Goal: Information Seeking & Learning: Learn about a topic

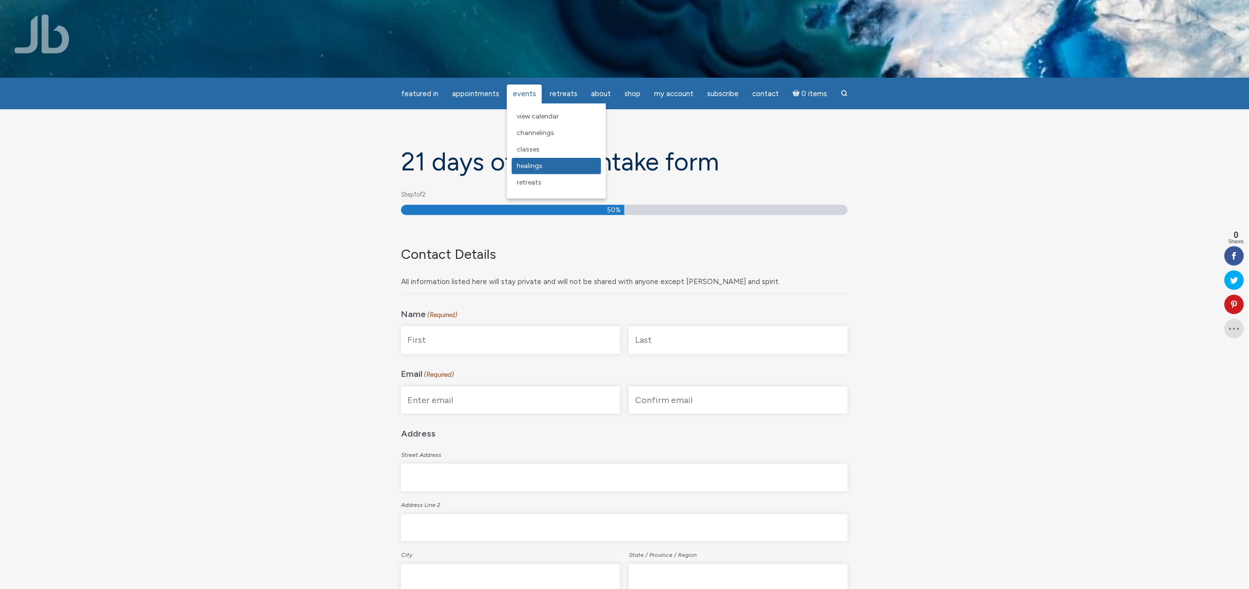
click at [535, 168] on span "Healings" at bounding box center [530, 166] width 26 height 8
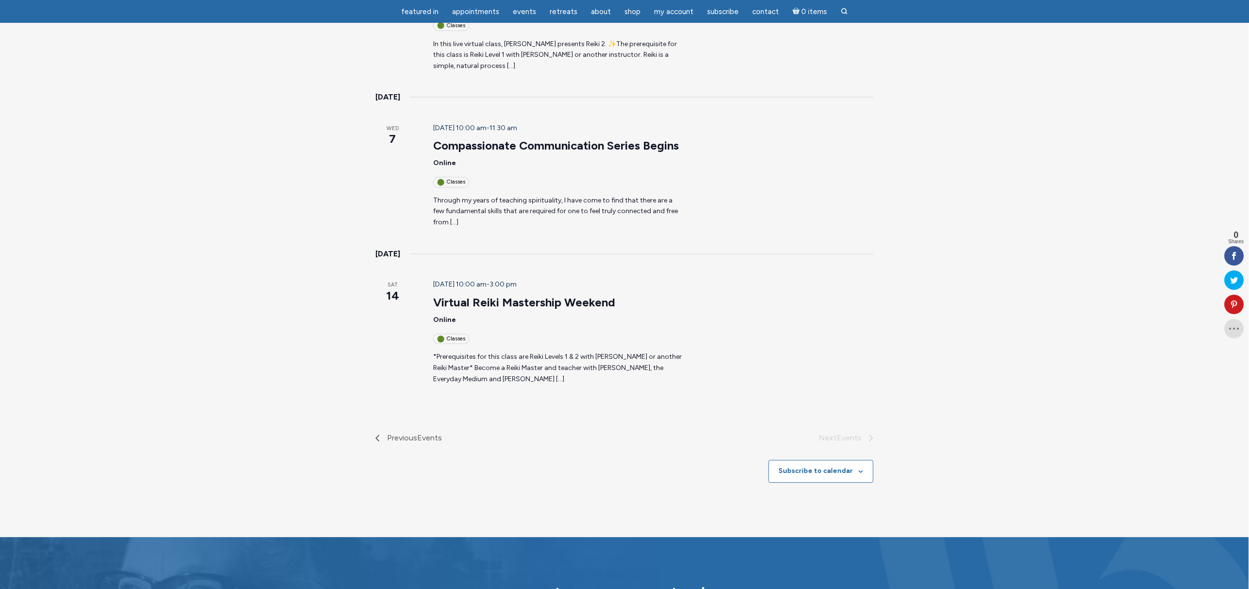
scroll to position [583, 0]
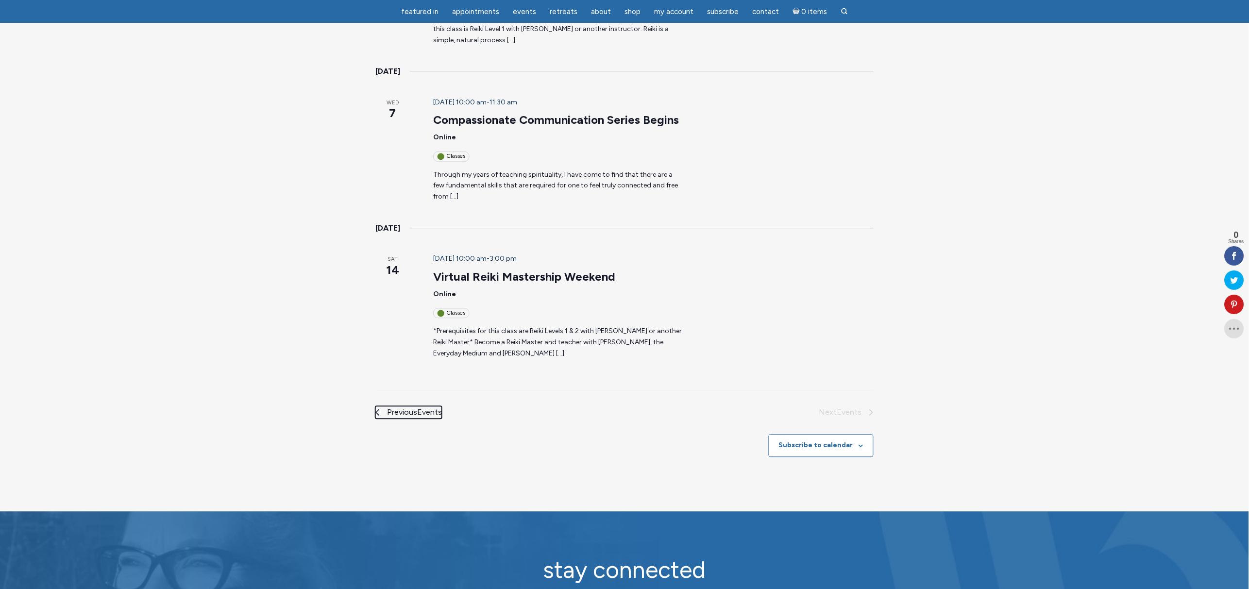
click at [389, 407] on span "Previous Events" at bounding box center [414, 413] width 55 height 13
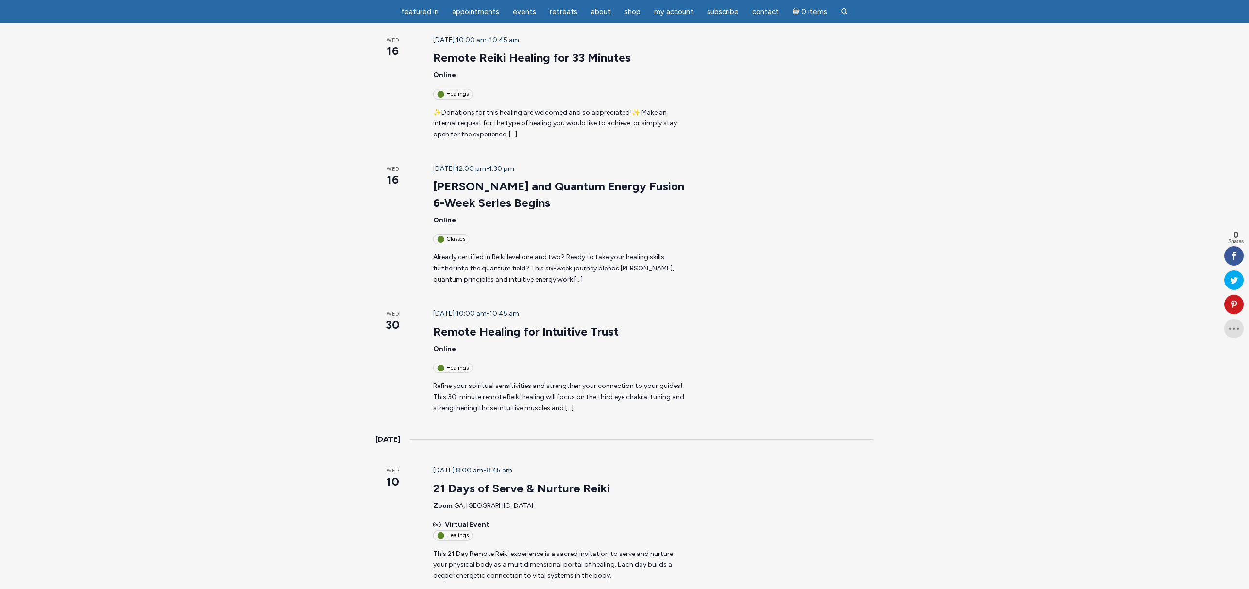
scroll to position [1176, 0]
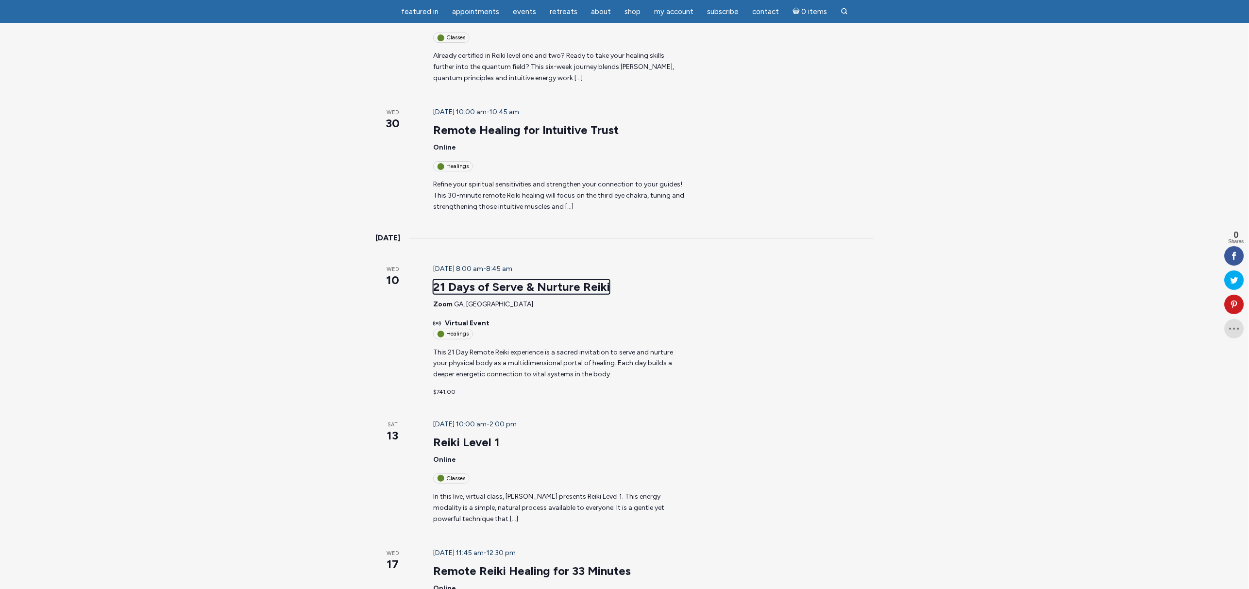
click at [547, 280] on link "21 Days of Serve & Nurture Reiki" at bounding box center [521, 287] width 177 height 15
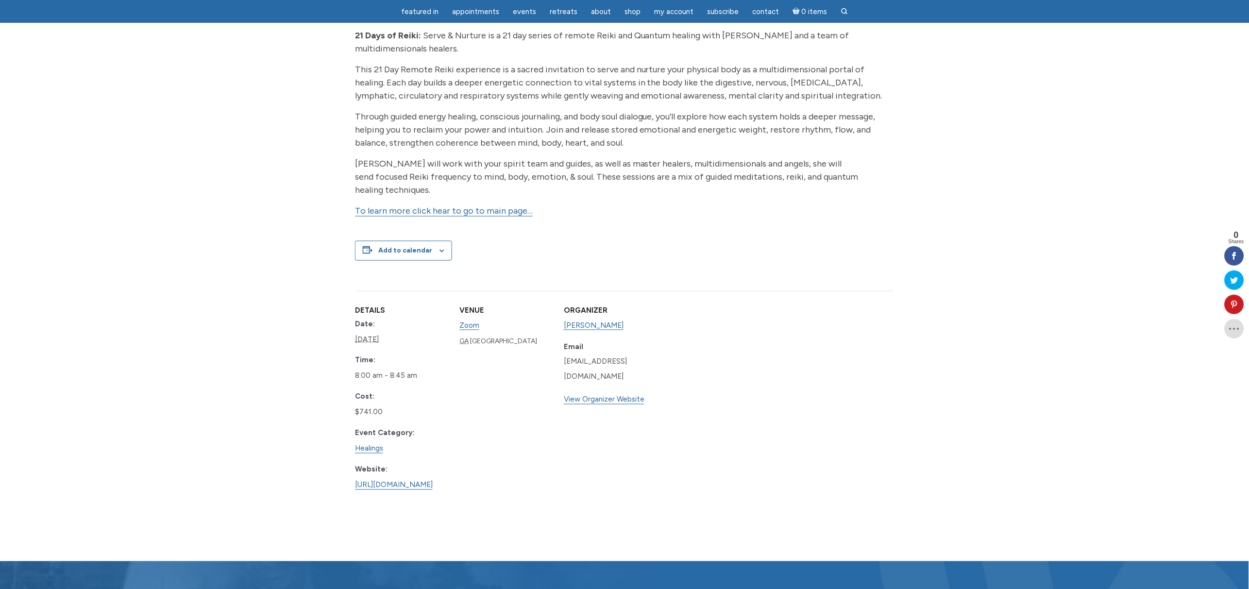
scroll to position [291, 0]
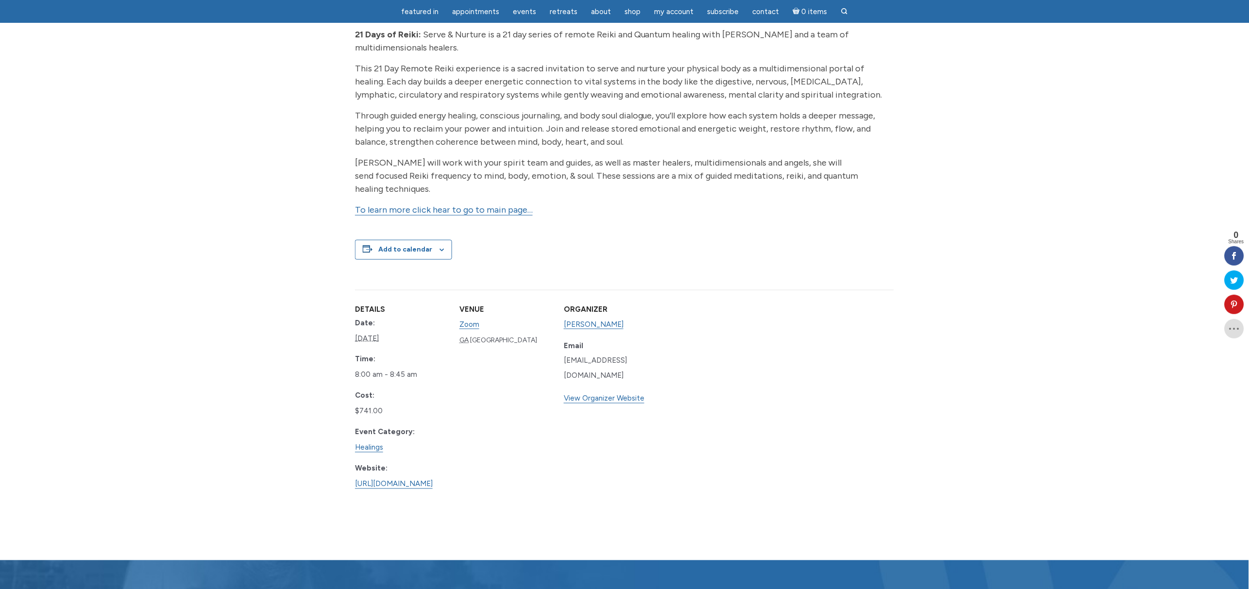
click at [510, 204] on link "To learn more click hear to go to main page…" at bounding box center [444, 209] width 178 height 11
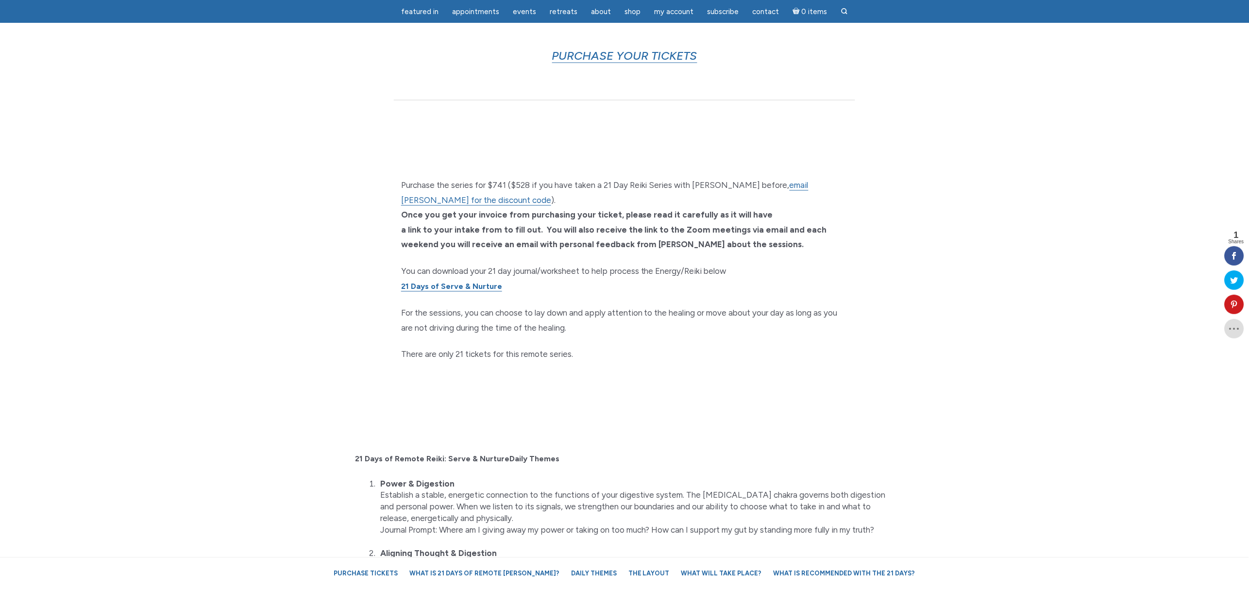
scroll to position [583, 0]
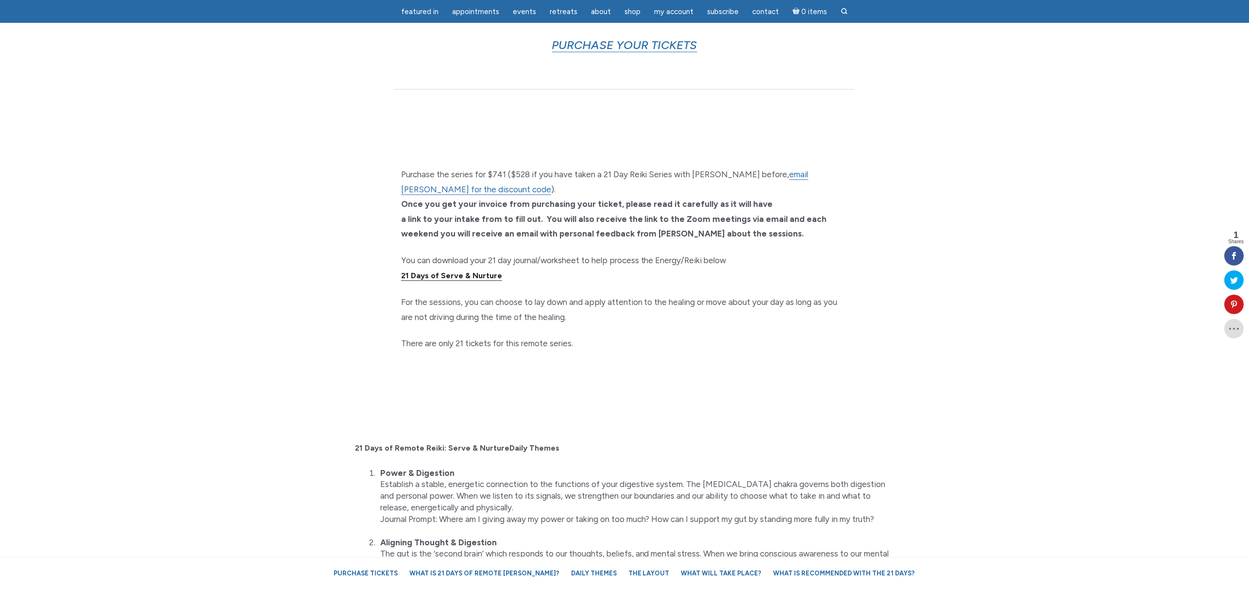
click at [468, 272] on link "21 Days of Serve & Nurture" at bounding box center [451, 277] width 101 height 10
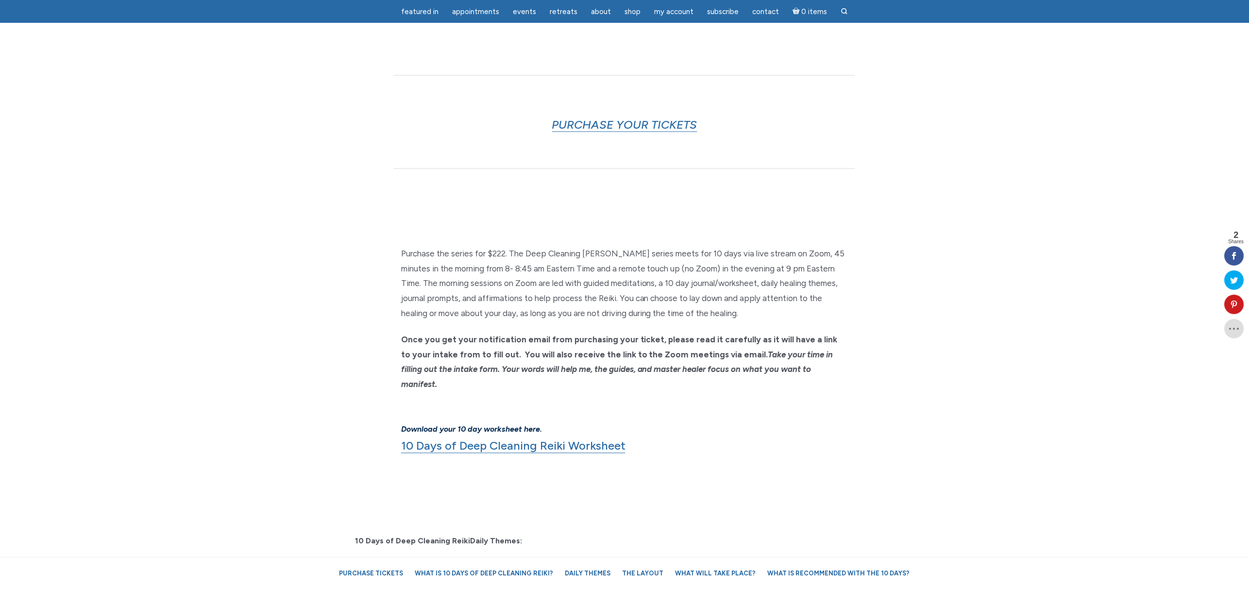
scroll to position [729, 0]
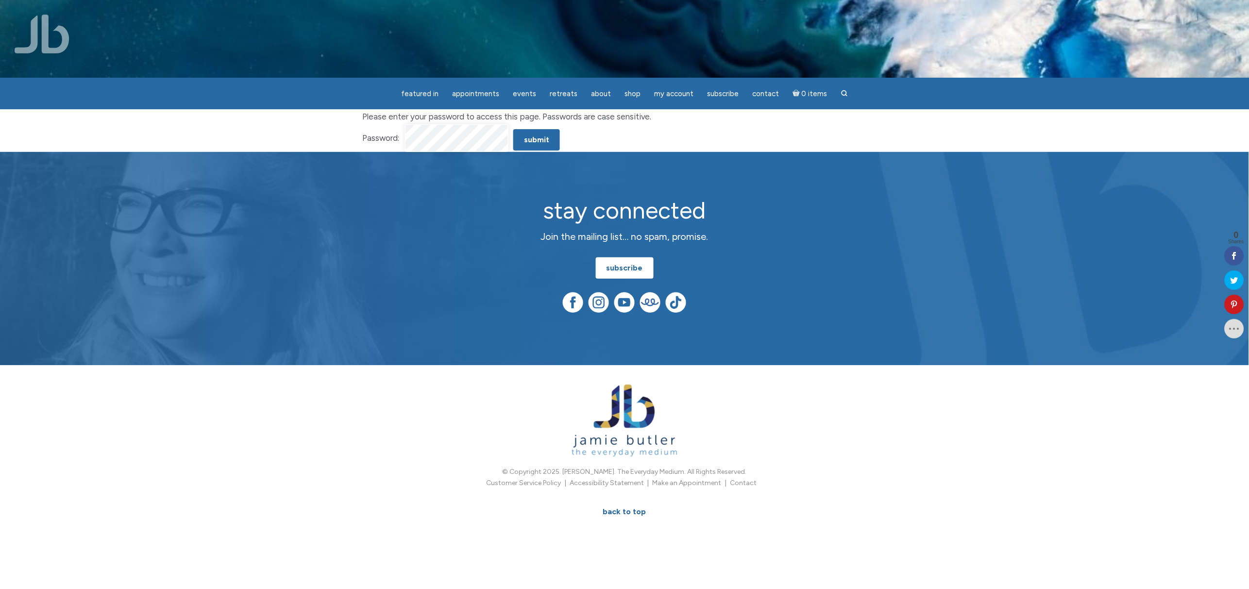
click at [513, 129] on input "Submit" at bounding box center [536, 139] width 47 height 21
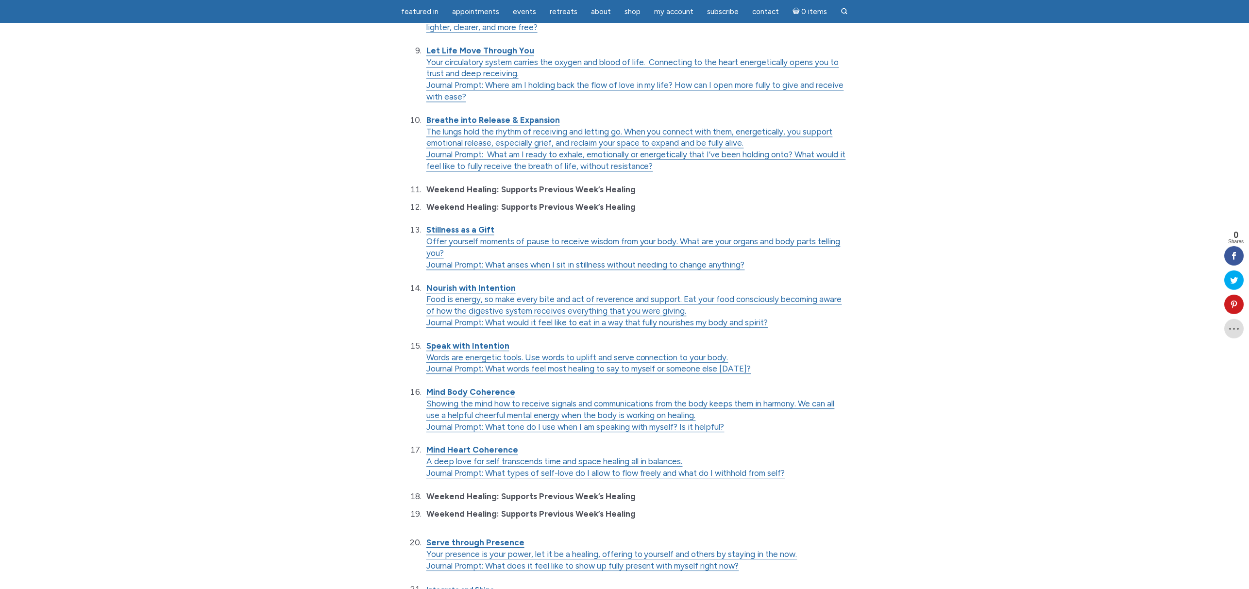
scroll to position [1166, 0]
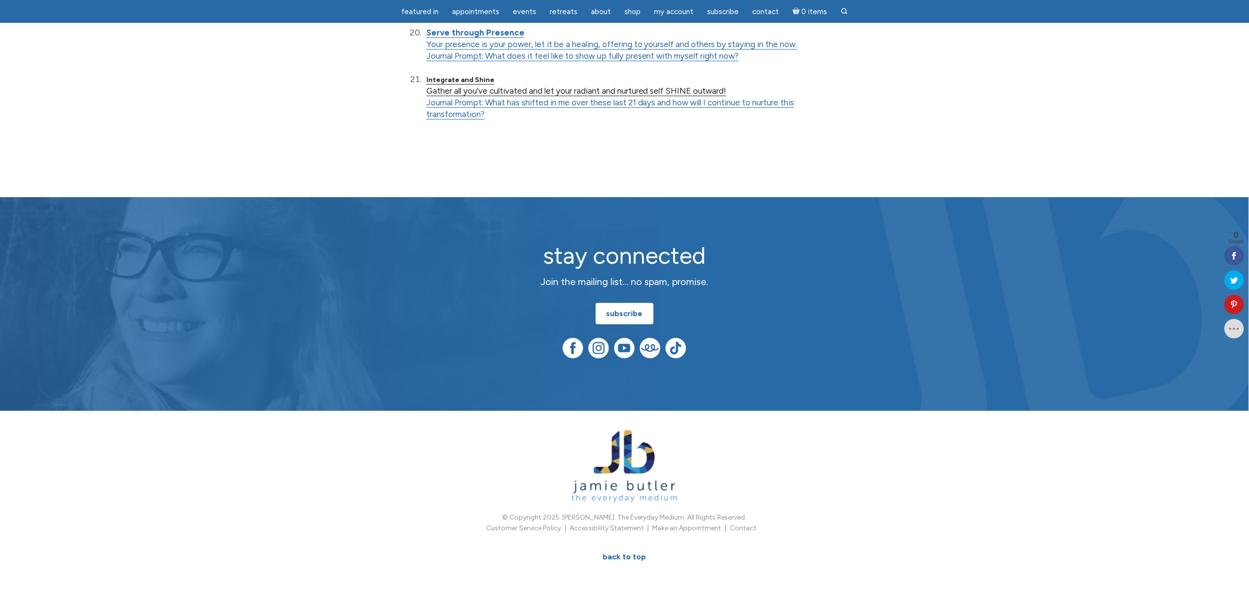
click at [481, 91] on link "Integrate and Shine Gather all you’ve cultivated and let your radiant and nurtu…" at bounding box center [576, 85] width 300 height 22
